Goal: Task Accomplishment & Management: Manage account settings

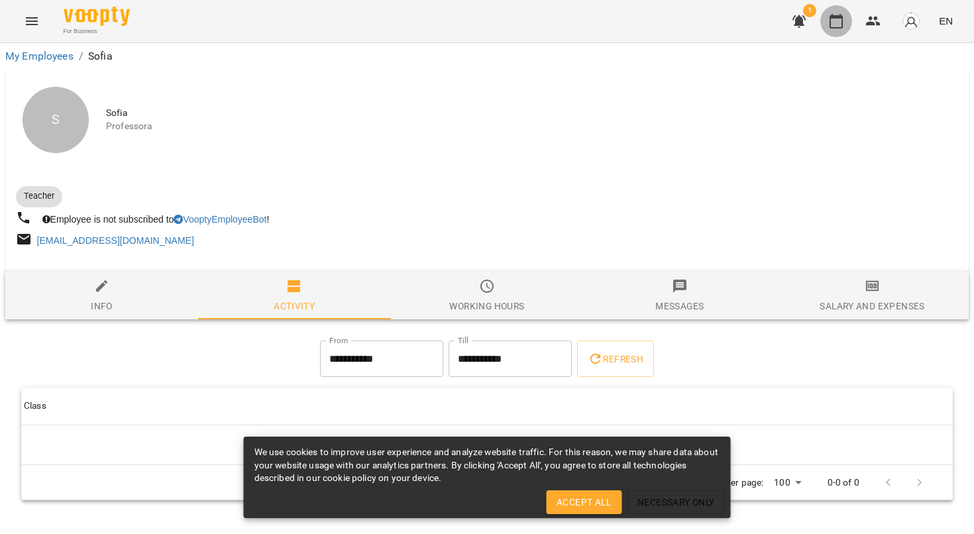
click at [827, 20] on button "button" at bounding box center [837, 21] width 32 height 32
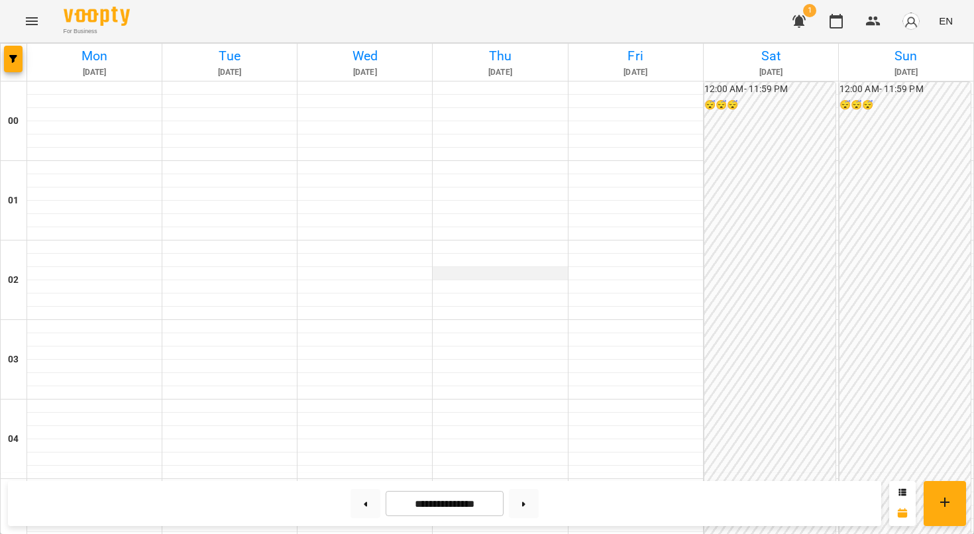
scroll to position [964, 0]
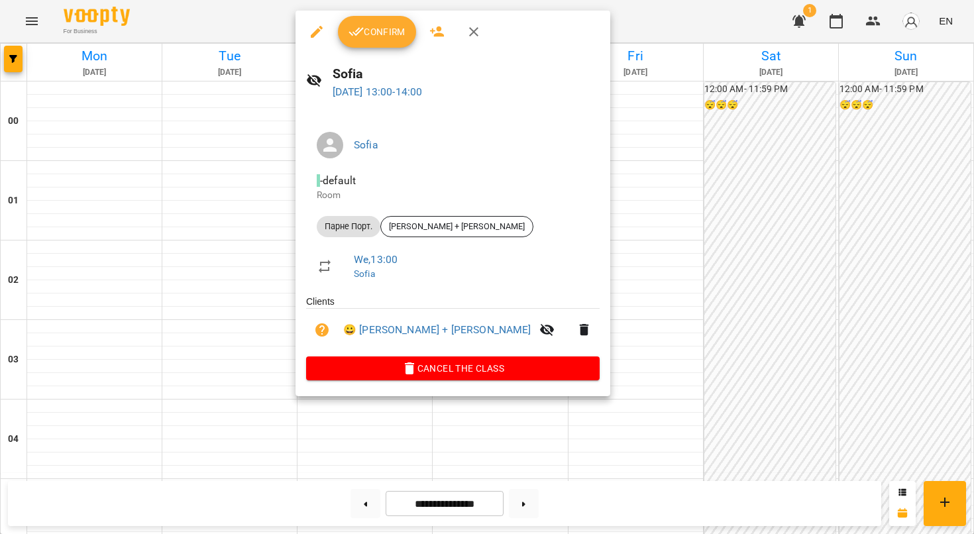
click at [364, 23] on button "Confirm" at bounding box center [377, 32] width 78 height 32
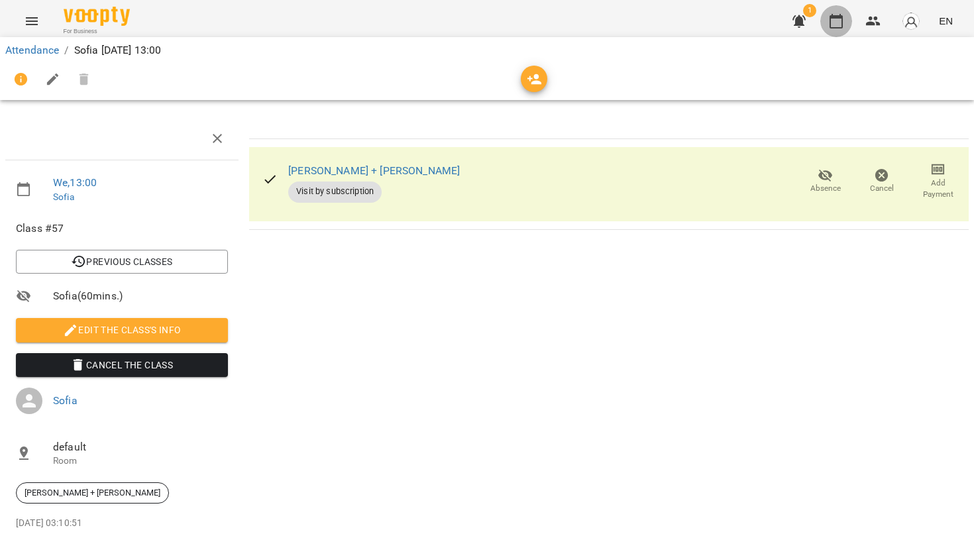
click at [839, 23] on icon "button" at bounding box center [836, 21] width 16 height 16
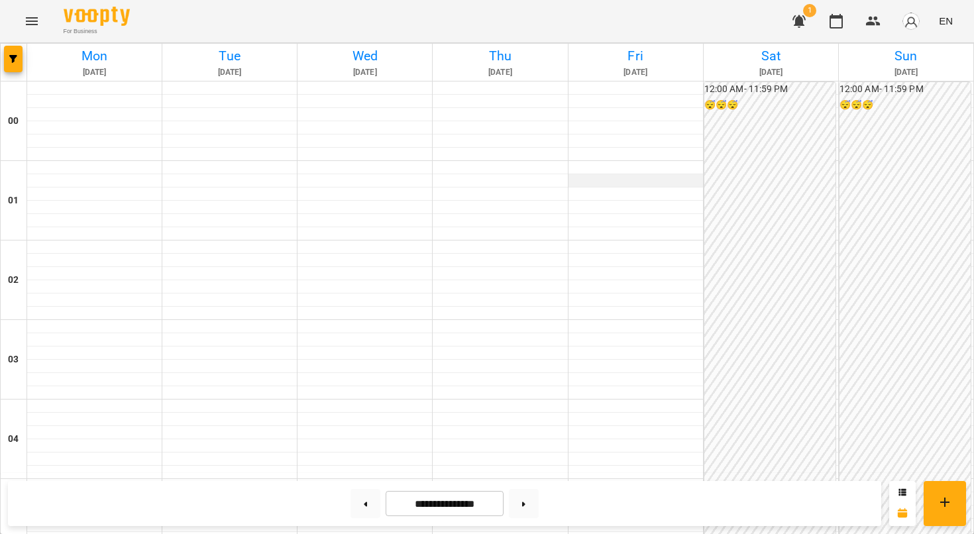
scroll to position [846, 0]
